Goal: Check status: Check status

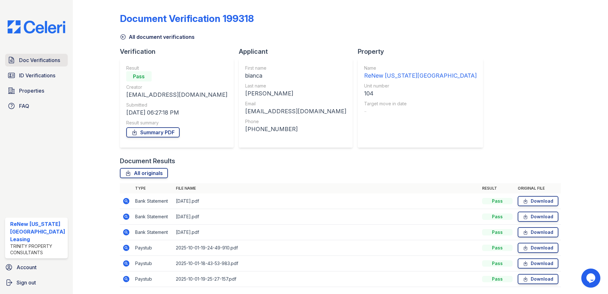
click at [26, 59] on span "Doc Verifications" at bounding box center [39, 60] width 41 height 8
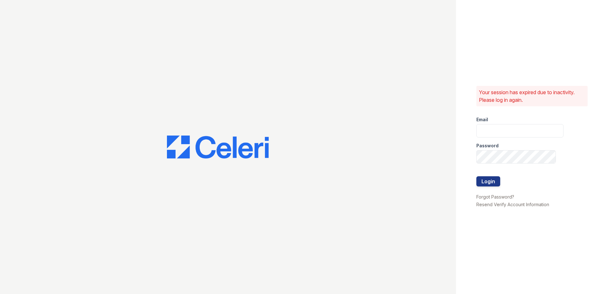
type input "renewvirginiabeach@trinity-pm.com"
click at [485, 182] on button "Login" at bounding box center [488, 181] width 24 height 10
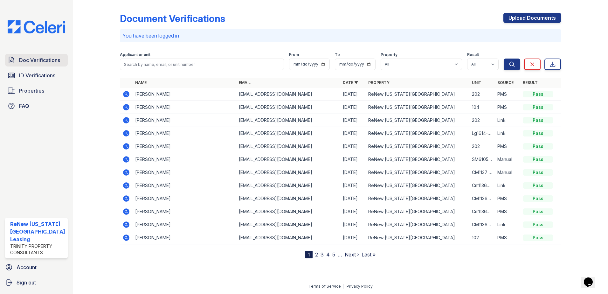
click at [22, 59] on span "Doc Verifications" at bounding box center [39, 60] width 41 height 8
